Goal: Transaction & Acquisition: Purchase product/service

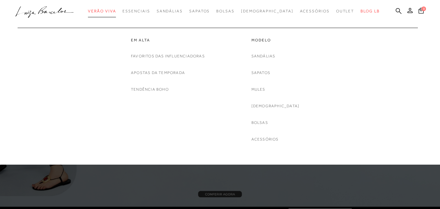
click at [116, 13] on span "Verão Viva" at bounding box center [102, 11] width 28 height 5
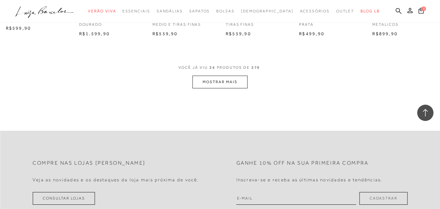
scroll to position [651, 0]
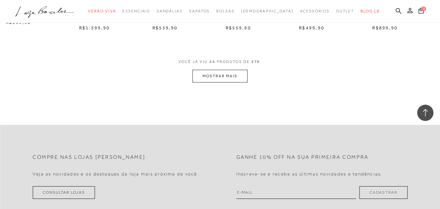
click at [236, 77] on button "MOSTRAR MAIS" at bounding box center [219, 76] width 55 height 13
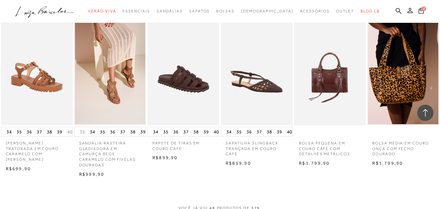
scroll to position [1172, 0]
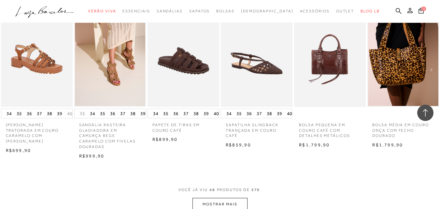
click at [228, 198] on button "MOSTRAR MAIS" at bounding box center [219, 204] width 55 height 13
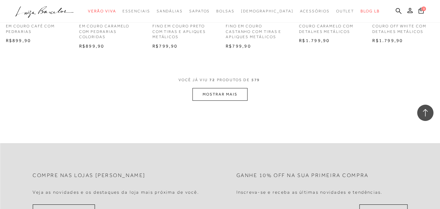
scroll to position [1921, 0]
click at [226, 89] on button "MOSTRAR MAIS" at bounding box center [219, 93] width 55 height 13
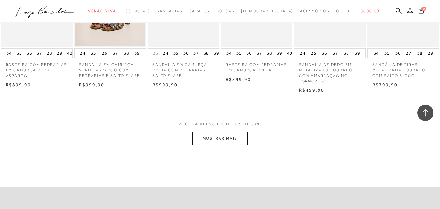
scroll to position [2573, 0]
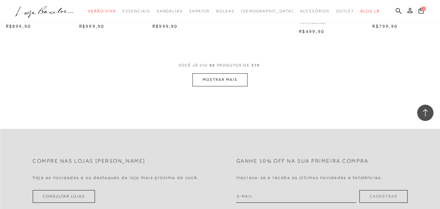
click at [221, 73] on button "MOSTRAR MAIS" at bounding box center [219, 79] width 55 height 13
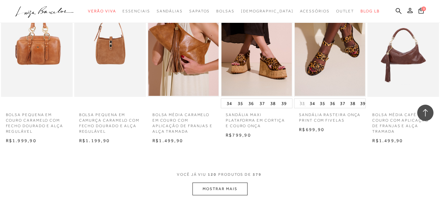
scroll to position [3224, 0]
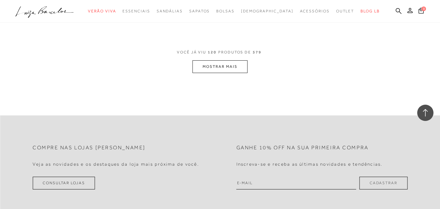
click at [229, 61] on button "MOSTRAR MAIS" at bounding box center [219, 66] width 55 height 13
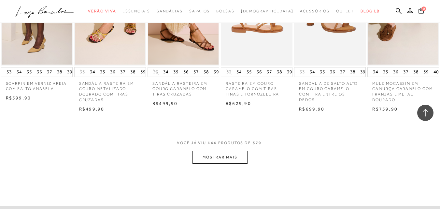
scroll to position [3778, 0]
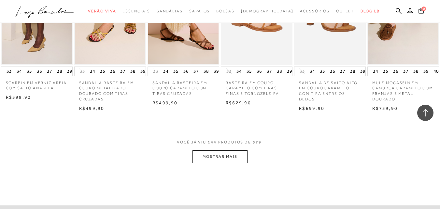
click at [211, 151] on button "MOSTRAR MAIS" at bounding box center [219, 156] width 55 height 13
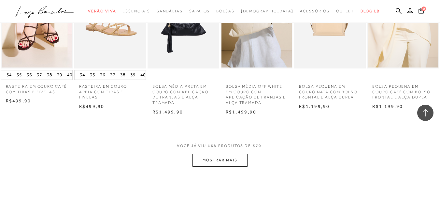
scroll to position [4462, 0]
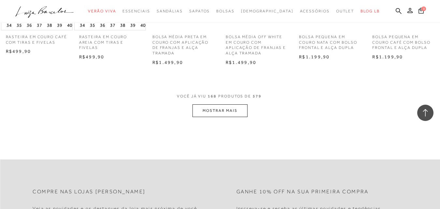
click at [224, 104] on button "MOSTRAR MAIS" at bounding box center [219, 110] width 55 height 13
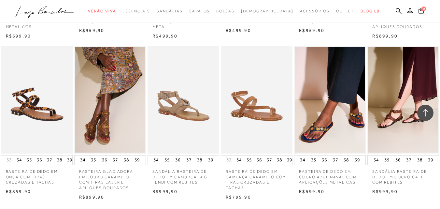
scroll to position [521, 0]
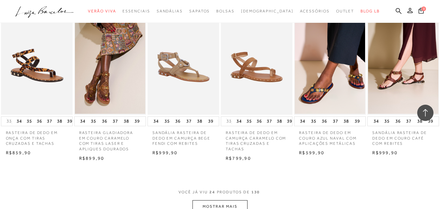
click at [215, 205] on button "MOSTRAR MAIS" at bounding box center [219, 206] width 55 height 13
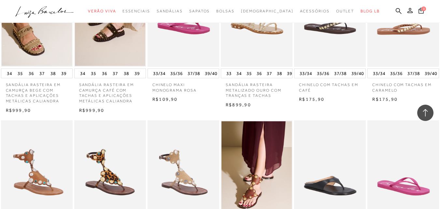
scroll to position [1140, 0]
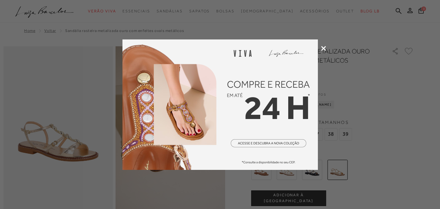
click at [324, 48] on icon at bounding box center [323, 48] width 5 height 5
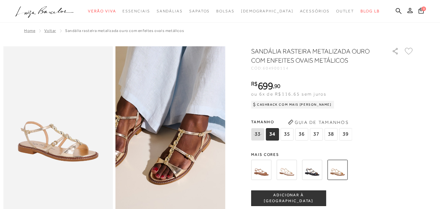
click at [152, 161] on img at bounding box center [188, 98] width 219 height 329
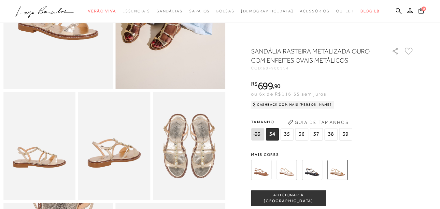
scroll to position [33, 0]
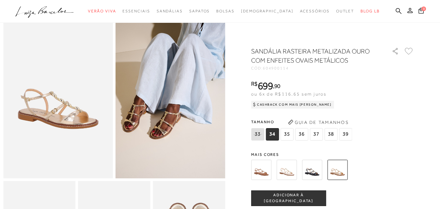
click at [319, 132] on span "37" at bounding box center [316, 134] width 13 height 12
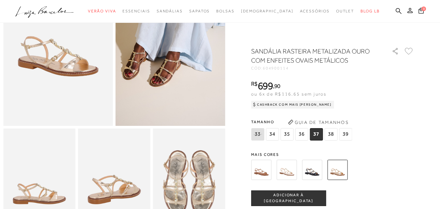
scroll to position [98, 0]
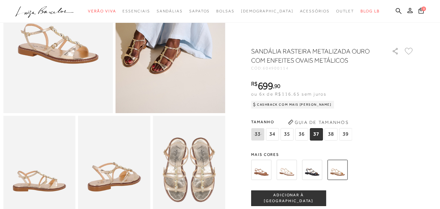
click at [297, 195] on span "ADICIONAR À [GEOGRAPHIC_DATA]" at bounding box center [288, 197] width 74 height 11
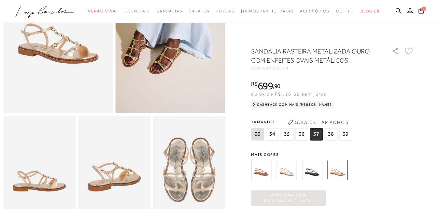
scroll to position [0, 0]
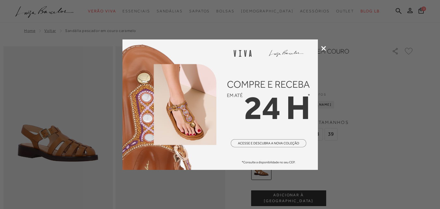
click at [324, 46] on icon at bounding box center [323, 48] width 5 height 5
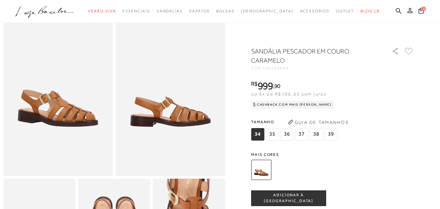
scroll to position [33, 0]
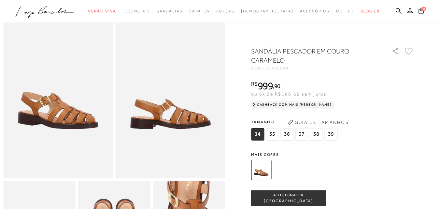
click at [304, 133] on span "37" at bounding box center [301, 134] width 13 height 12
click at [293, 195] on span "ADICIONAR À SACOLA" at bounding box center [288, 197] width 74 height 11
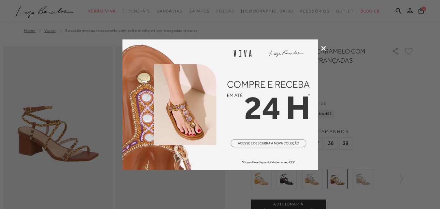
click at [324, 46] on icon at bounding box center [323, 48] width 5 height 5
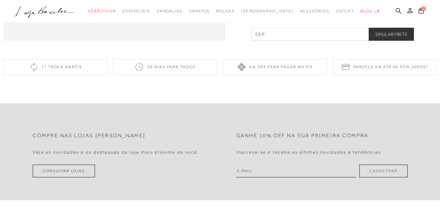
scroll to position [766, 0]
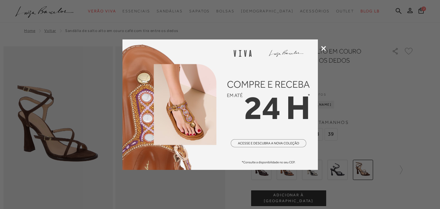
click at [326, 48] on icon at bounding box center [323, 48] width 5 height 5
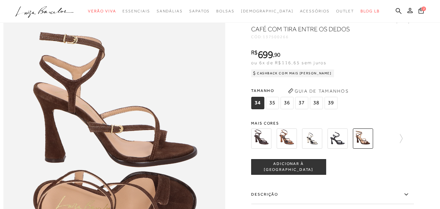
scroll to position [358, 0]
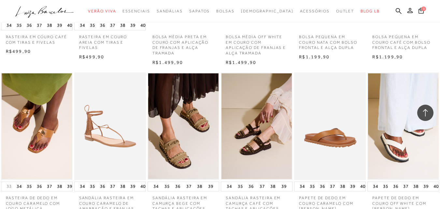
scroll to position [4462, 0]
